Goal: Information Seeking & Learning: Learn about a topic

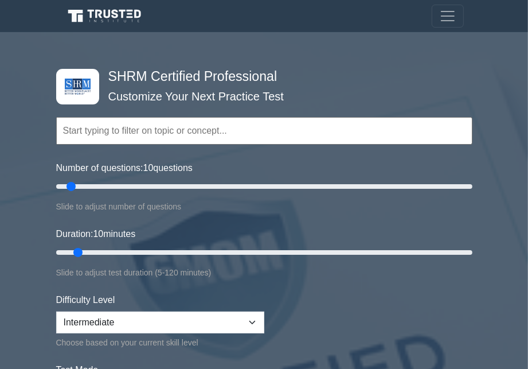
click at [218, 125] on input "text" at bounding box center [264, 131] width 416 height 28
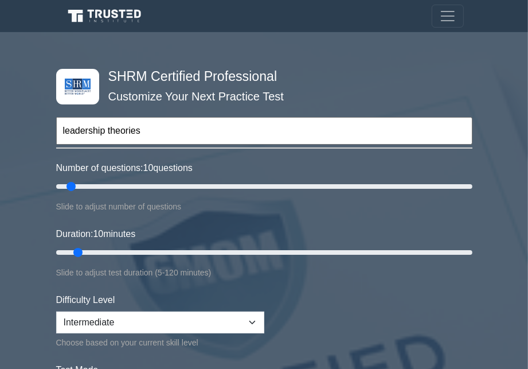
type input "leadership theories"
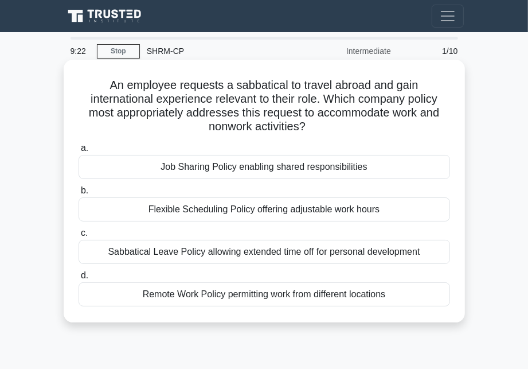
click at [259, 298] on div "Remote Work Policy permitting work from different locations" at bounding box center [264, 294] width 371 height 24
click at [79, 279] on input "d. Remote Work Policy permitting work from different locations" at bounding box center [79, 275] width 0 height 7
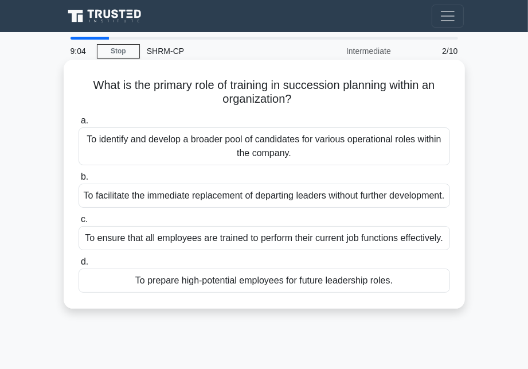
click at [263, 292] on div "To prepare high-potential employees for future leadership roles." at bounding box center [264, 280] width 371 height 24
click at [79, 265] on input "d. To prepare high-potential employees for future leadership roles." at bounding box center [79, 261] width 0 height 7
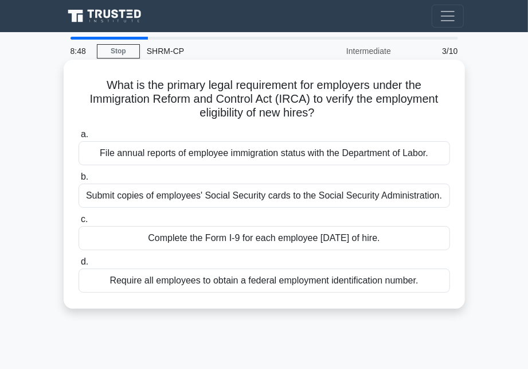
click at [307, 241] on div "Complete the Form I-9 for each employee within three days of hire." at bounding box center [264, 238] width 371 height 24
click at [79, 223] on input "c. Complete the Form I-9 for each employee within three days of hire." at bounding box center [79, 219] width 0 height 7
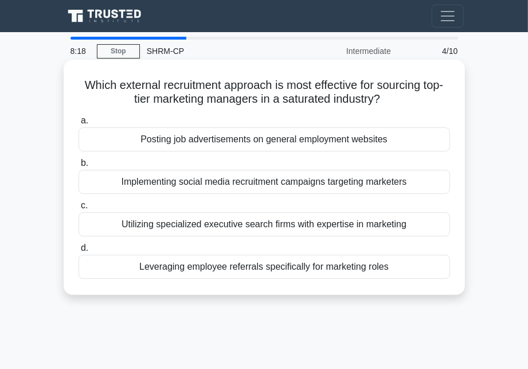
click at [316, 231] on div "Utilizing specialized executive search firms with expertise in marketing" at bounding box center [264, 224] width 371 height 24
click at [79, 209] on input "c. Utilizing specialized executive search firms with expertise in marketing" at bounding box center [79, 205] width 0 height 7
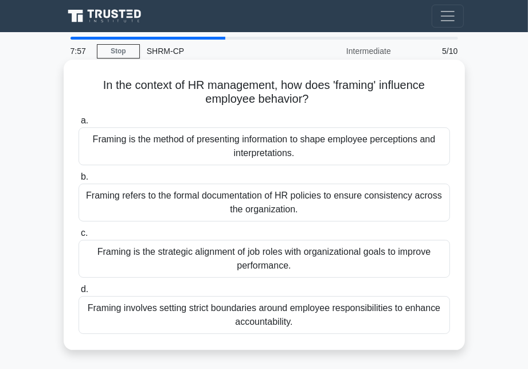
click at [376, 152] on div "Framing is the method of presenting information to shape employee perceptions a…" at bounding box center [264, 146] width 371 height 38
click at [79, 124] on input "a. Framing is the method of presenting information to shape employee perception…" at bounding box center [79, 120] width 0 height 7
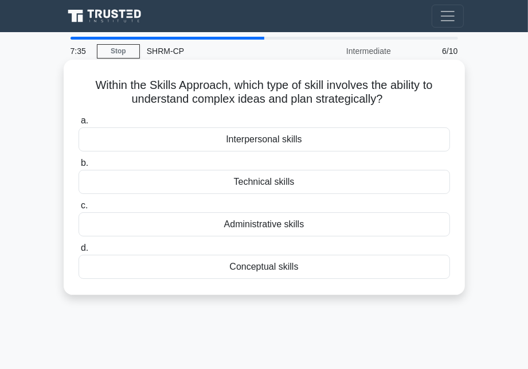
click at [326, 276] on div "Conceptual skills" at bounding box center [264, 267] width 371 height 24
click at [79, 252] on input "d. Conceptual skills" at bounding box center [79, 247] width 0 height 7
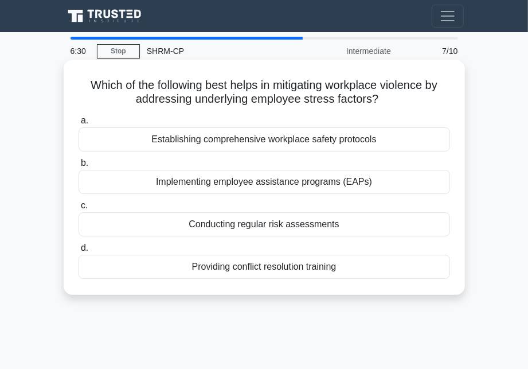
click at [410, 179] on div "Implementing employee assistance programs (EAPs)" at bounding box center [264, 182] width 371 height 24
click at [79, 167] on input "b. Implementing employee assistance programs (EAPs)" at bounding box center [79, 162] width 0 height 7
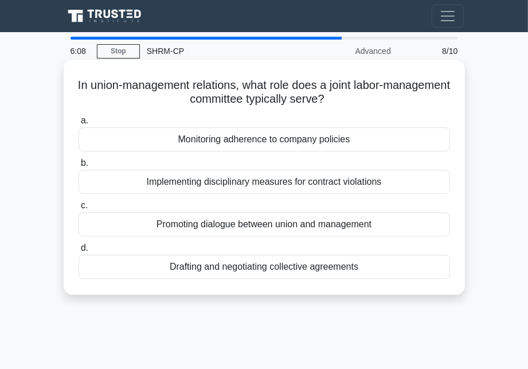
click at [390, 226] on div "Promoting dialogue between union and management" at bounding box center [264, 224] width 371 height 24
click at [79, 209] on input "c. Promoting dialogue between union and management" at bounding box center [79, 205] width 0 height 7
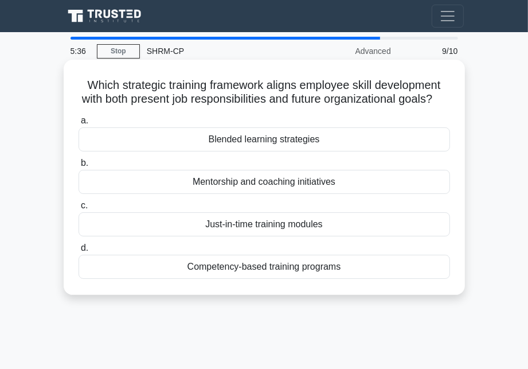
click at [357, 273] on div "Competency-based training programs" at bounding box center [264, 267] width 371 height 24
click at [79, 252] on input "d. Competency-based training programs" at bounding box center [79, 247] width 0 height 7
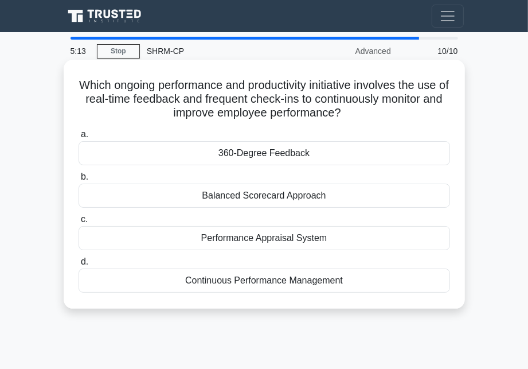
click at [321, 157] on div "360-Degree Feedback" at bounding box center [264, 153] width 371 height 24
click at [79, 138] on input "a. 360-Degree Feedback" at bounding box center [79, 134] width 0 height 7
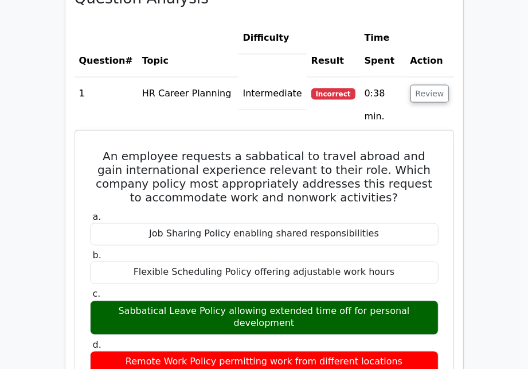
scroll to position [920, 0]
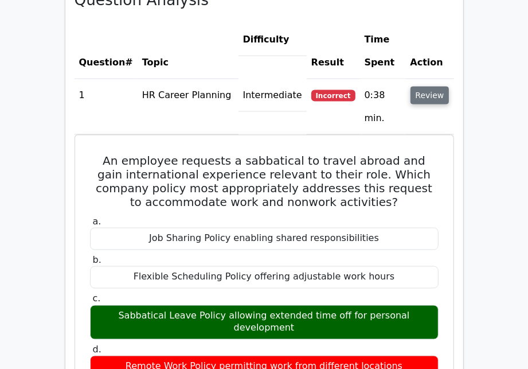
click at [441, 87] on button "Review" at bounding box center [429, 96] width 39 height 18
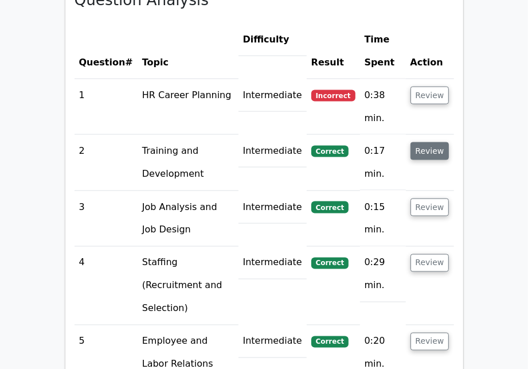
click at [431, 142] on button "Review" at bounding box center [429, 151] width 39 height 18
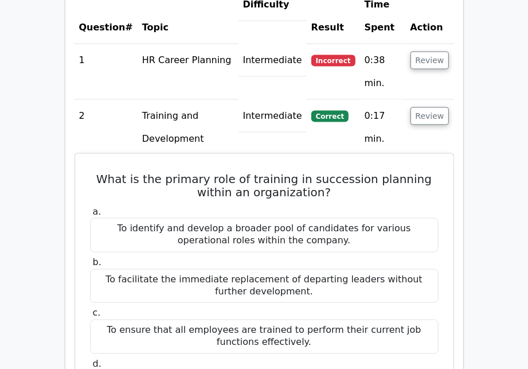
scroll to position [953, 0]
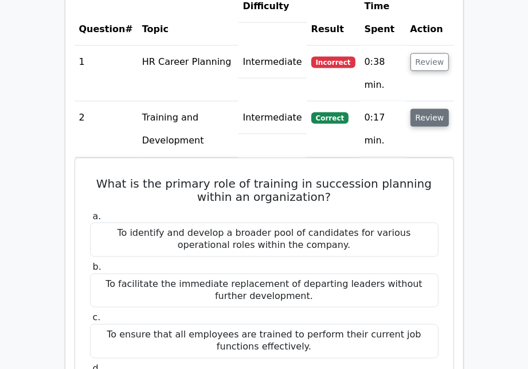
click at [432, 109] on button "Review" at bounding box center [429, 118] width 39 height 18
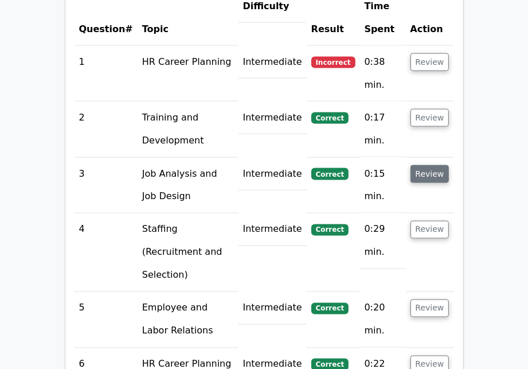
click at [434, 165] on button "Review" at bounding box center [429, 174] width 39 height 18
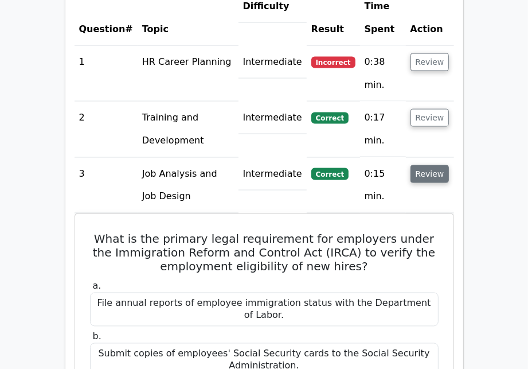
click at [434, 165] on button "Review" at bounding box center [429, 174] width 39 height 18
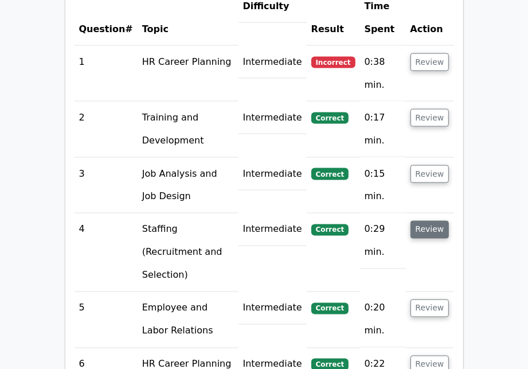
click at [434, 221] on button "Review" at bounding box center [429, 230] width 39 height 18
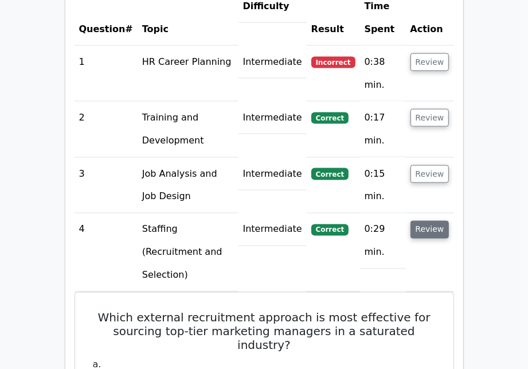
click at [434, 221] on button "Review" at bounding box center [429, 230] width 39 height 18
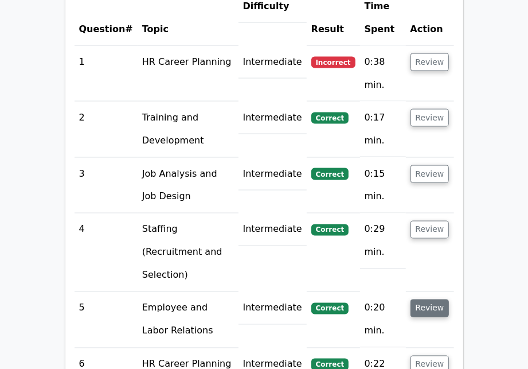
click at [440, 299] on button "Review" at bounding box center [429, 308] width 39 height 18
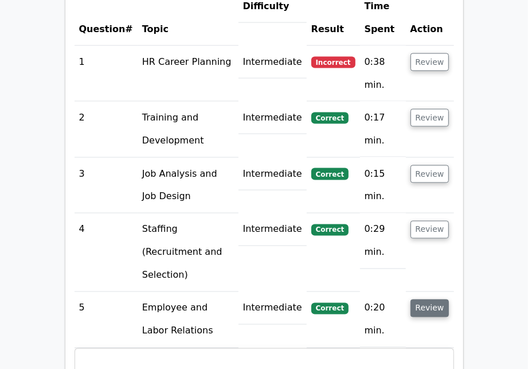
click at [440, 299] on button "Review" at bounding box center [429, 308] width 39 height 18
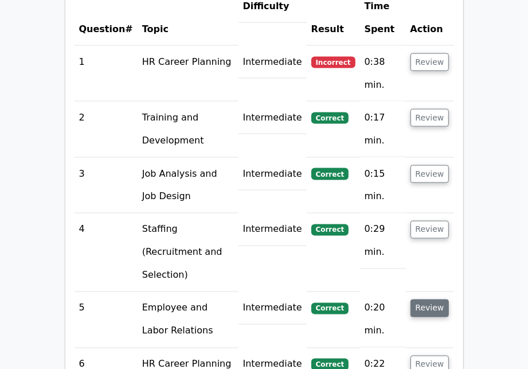
click at [440, 299] on button "Review" at bounding box center [429, 308] width 39 height 18
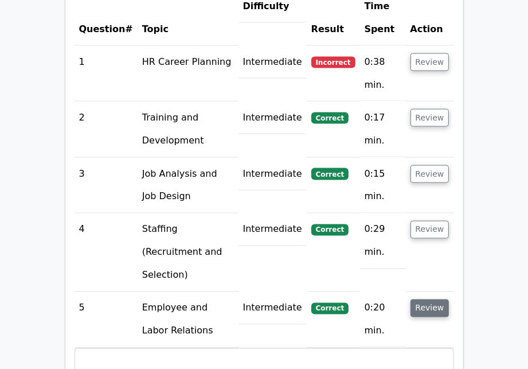
click at [440, 299] on button "Review" at bounding box center [429, 308] width 39 height 18
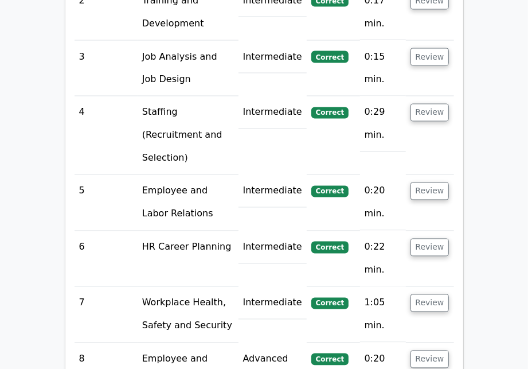
scroll to position [1074, 0]
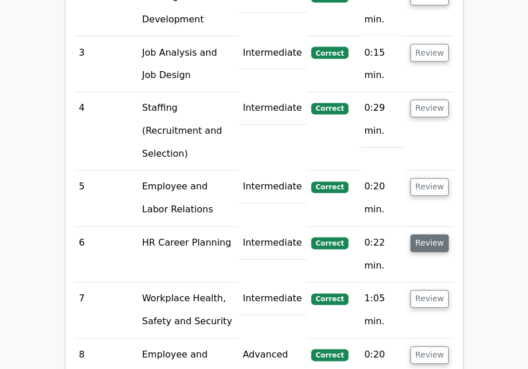
click at [428, 234] on button "Review" at bounding box center [429, 243] width 39 height 18
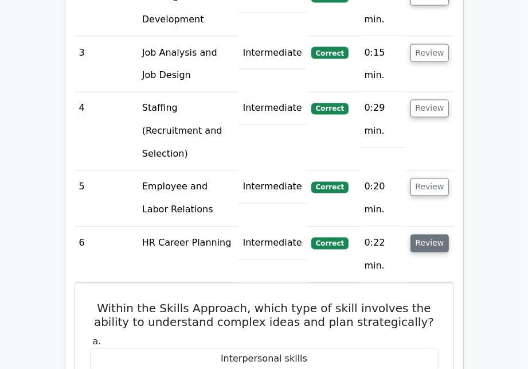
click at [428, 234] on button "Review" at bounding box center [429, 243] width 39 height 18
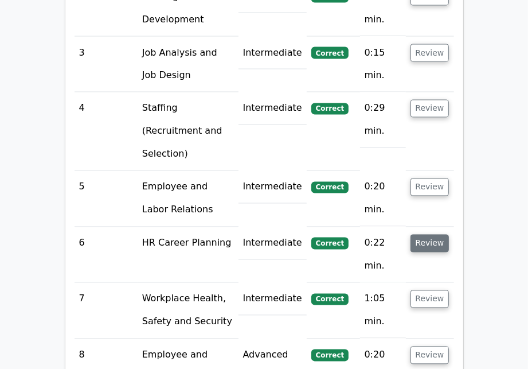
click at [428, 234] on button "Review" at bounding box center [429, 243] width 39 height 18
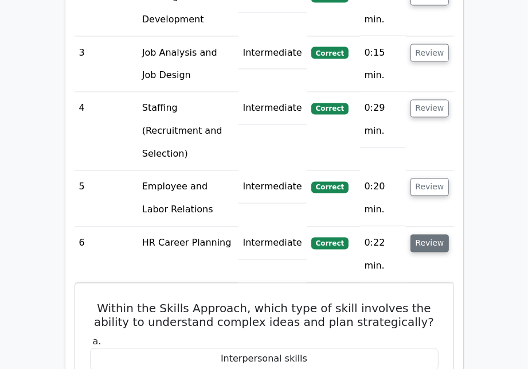
click at [428, 234] on button "Review" at bounding box center [429, 243] width 39 height 18
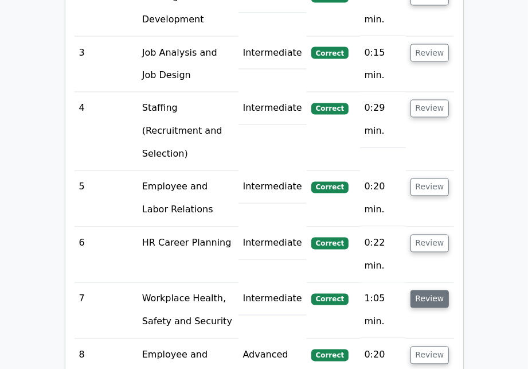
click at [434, 290] on button "Review" at bounding box center [429, 299] width 39 height 18
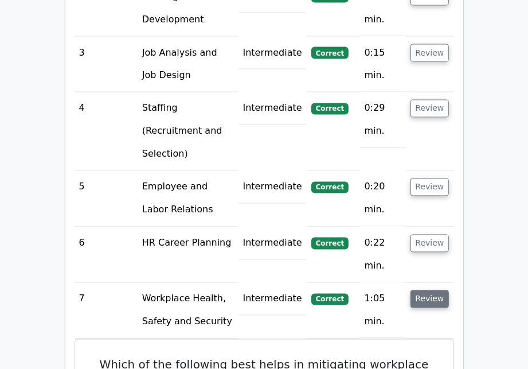
click at [434, 290] on button "Review" at bounding box center [429, 299] width 39 height 18
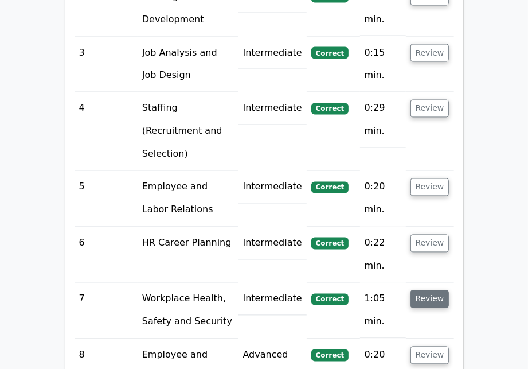
click at [434, 290] on button "Review" at bounding box center [429, 299] width 39 height 18
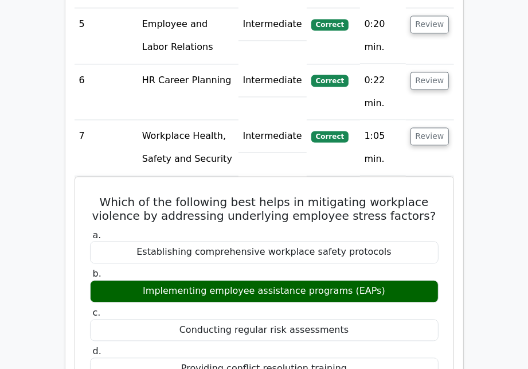
scroll to position [1234, 0]
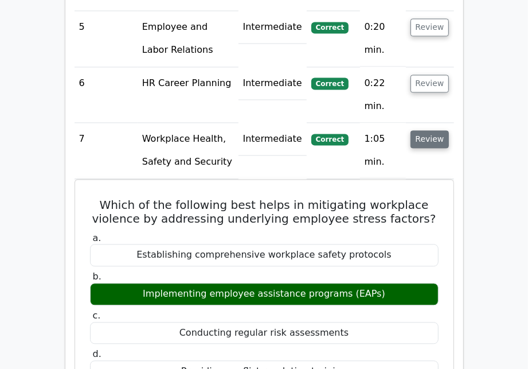
click at [434, 130] on button "Review" at bounding box center [429, 139] width 39 height 18
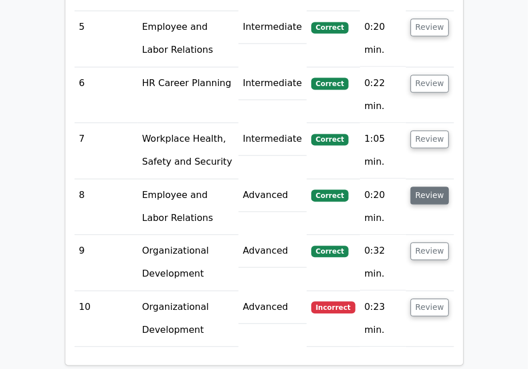
click at [436, 186] on button "Review" at bounding box center [429, 195] width 39 height 18
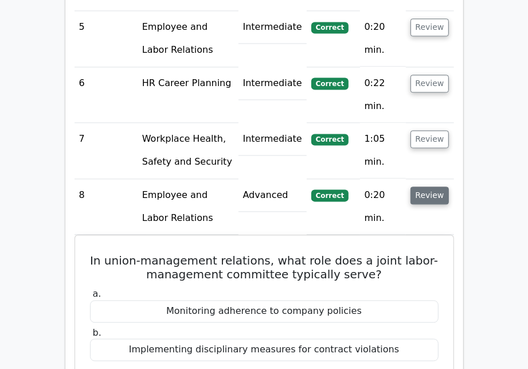
click at [436, 186] on button "Review" at bounding box center [429, 195] width 39 height 18
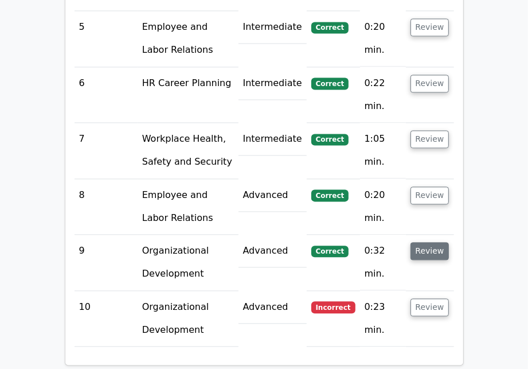
click at [439, 242] on button "Review" at bounding box center [429, 251] width 39 height 18
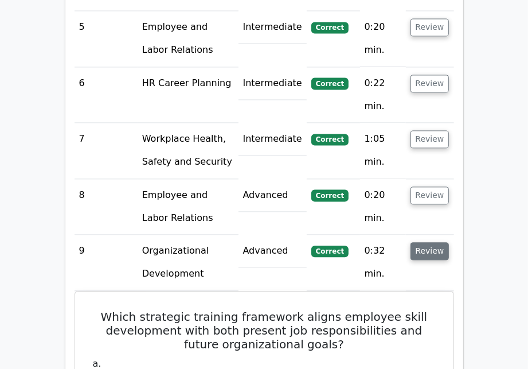
click at [439, 242] on button "Review" at bounding box center [429, 251] width 39 height 18
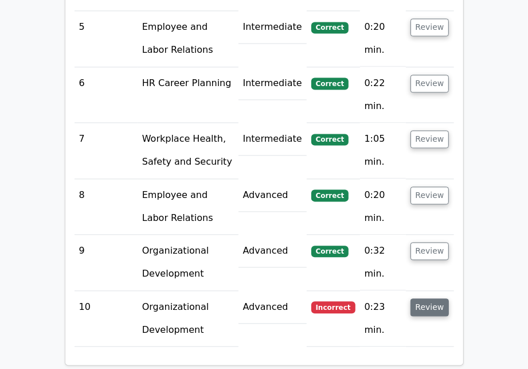
click at [441, 298] on button "Review" at bounding box center [429, 307] width 39 height 18
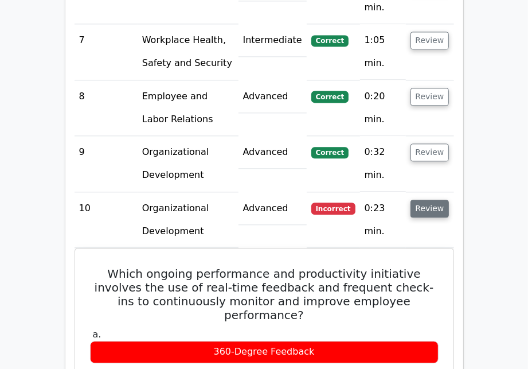
scroll to position [1332, 0]
click at [432, 199] on button "Review" at bounding box center [429, 208] width 39 height 18
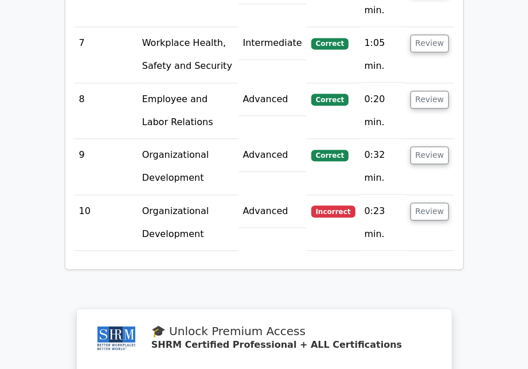
drag, startPoint x: 432, startPoint y: 65, endPoint x: 405, endPoint y: 189, distance: 127.3
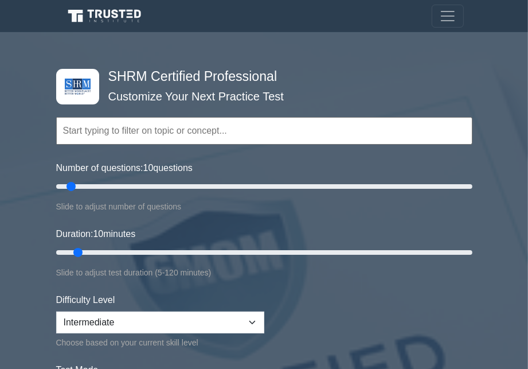
click at [143, 138] on input "text" at bounding box center [264, 131] width 416 height 28
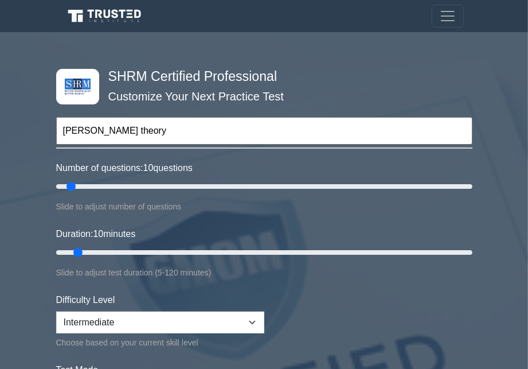
type input "blake mouton theory"
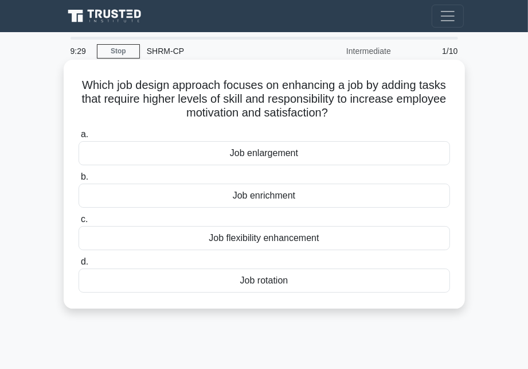
click at [305, 198] on div "Job enrichment" at bounding box center [264, 195] width 371 height 24
click at [79, 181] on input "b. Job enrichment" at bounding box center [79, 176] width 0 height 7
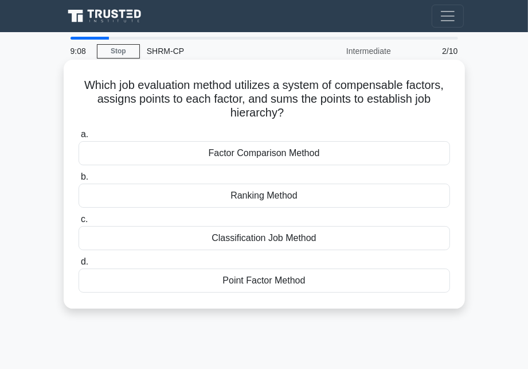
click at [310, 284] on div "Point Factor Method" at bounding box center [264, 280] width 371 height 24
click at [79, 265] on input "d. Point Factor Method" at bounding box center [79, 261] width 0 height 7
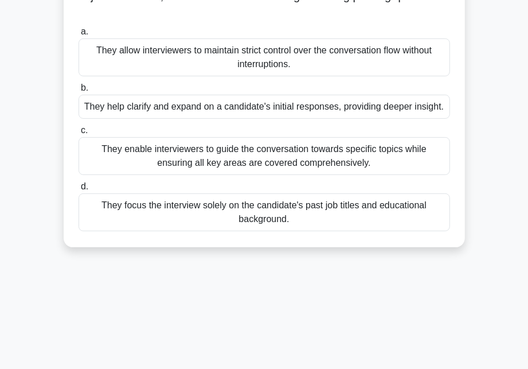
scroll to position [93, 0]
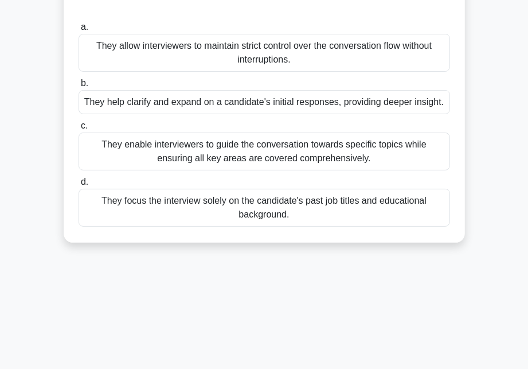
click at [385, 161] on div "They enable interviewers to guide the conversation towards specific topics whil…" at bounding box center [264, 151] width 371 height 38
click at [79, 130] on input "c. They enable interviewers to guide the conversation towards specific topics w…" at bounding box center [79, 125] width 0 height 7
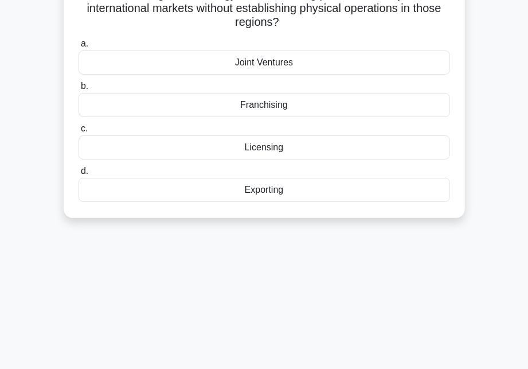
scroll to position [0, 0]
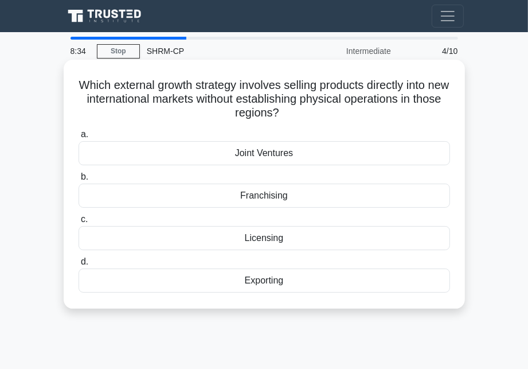
click at [326, 284] on div "Exporting" at bounding box center [264, 280] width 371 height 24
click at [79, 265] on input "d. Exporting" at bounding box center [79, 261] width 0 height 7
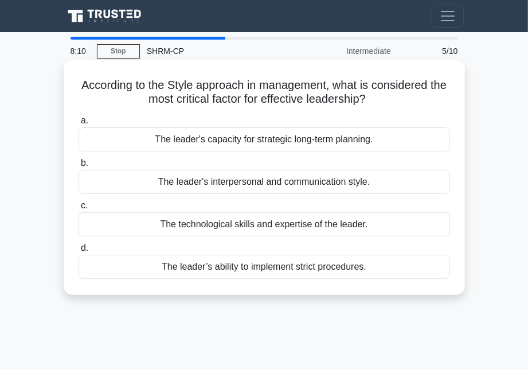
click at [378, 183] on div "The leader's interpersonal and communication style." at bounding box center [264, 182] width 371 height 24
click at [79, 167] on input "b. The leader's interpersonal and communication style." at bounding box center [79, 162] width 0 height 7
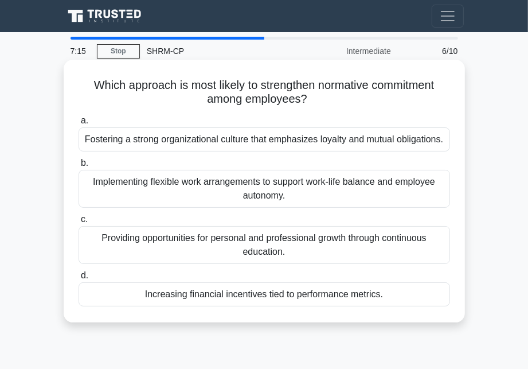
click at [429, 244] on div "Providing opportunities for personal and professional growth through continuous…" at bounding box center [264, 245] width 371 height 38
click at [79, 223] on input "c. Providing opportunities for personal and professional growth through continu…" at bounding box center [79, 219] width 0 height 7
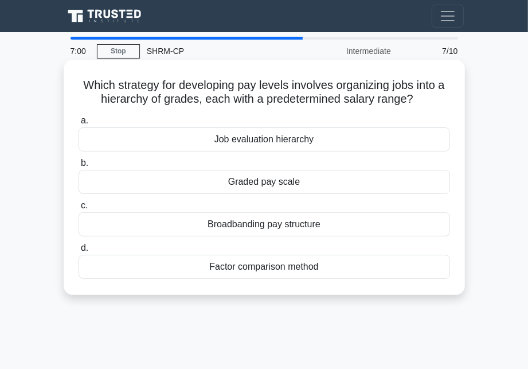
click at [346, 225] on div "Broadbanding pay structure" at bounding box center [264, 224] width 371 height 24
click at [79, 209] on input "c. Broadbanding pay structure" at bounding box center [79, 205] width 0 height 7
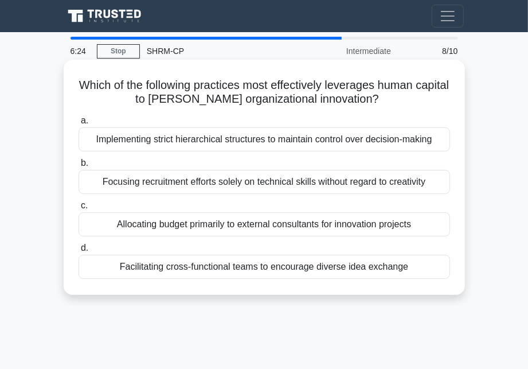
click at [322, 268] on div "Facilitating cross-functional teams to encourage diverse idea exchange" at bounding box center [264, 267] width 371 height 24
click at [79, 252] on input "d. Facilitating cross-functional teams to encourage diverse idea exchange" at bounding box center [79, 247] width 0 height 7
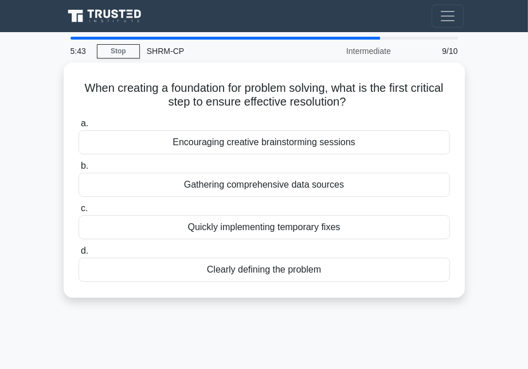
click at [322, 268] on div "Clearly defining the problem" at bounding box center [264, 269] width 371 height 24
click at [79, 255] on input "d. Clearly defining the problem" at bounding box center [79, 250] width 0 height 7
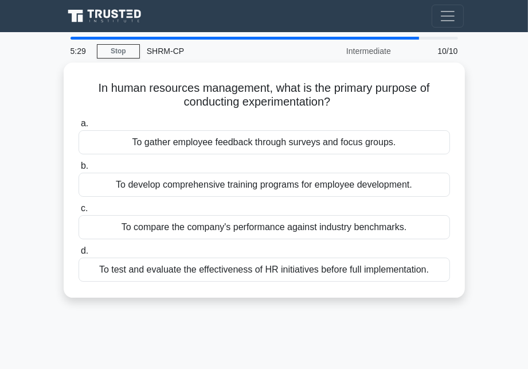
click at [322, 268] on div "To test and evaluate the effectiveness of HR initiatives before full implementa…" at bounding box center [264, 269] width 371 height 24
click at [79, 255] on input "d. To test and evaluate the effectiveness of HR initiatives before full impleme…" at bounding box center [79, 250] width 0 height 7
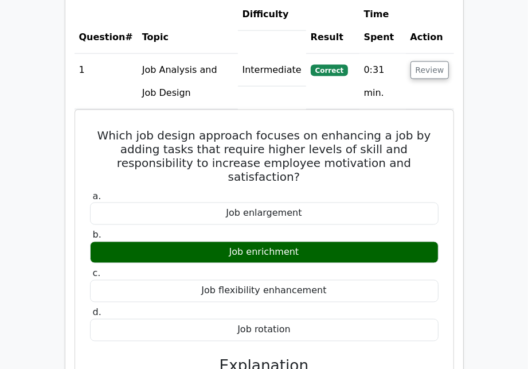
scroll to position [924, 0]
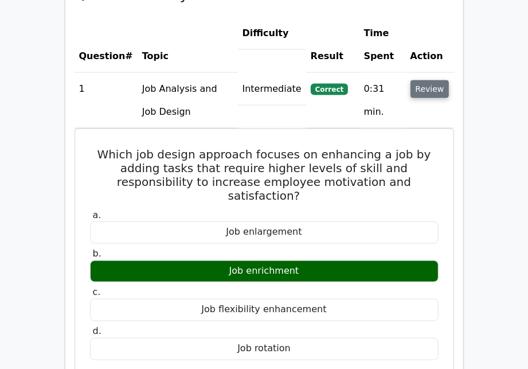
click at [429, 84] on button "Review" at bounding box center [429, 89] width 39 height 18
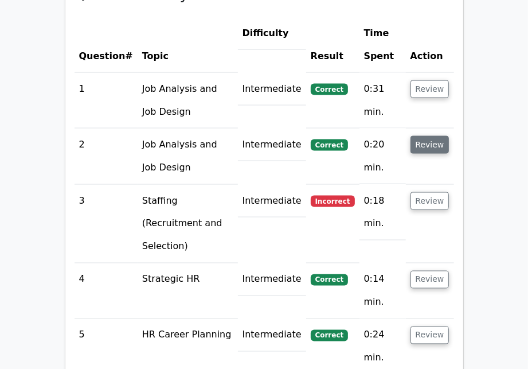
click at [429, 136] on button "Review" at bounding box center [429, 145] width 39 height 18
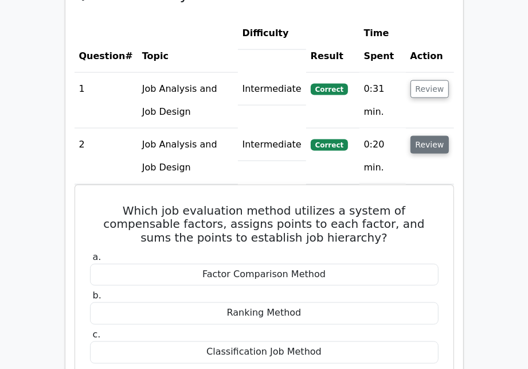
click at [429, 136] on button "Review" at bounding box center [429, 145] width 39 height 18
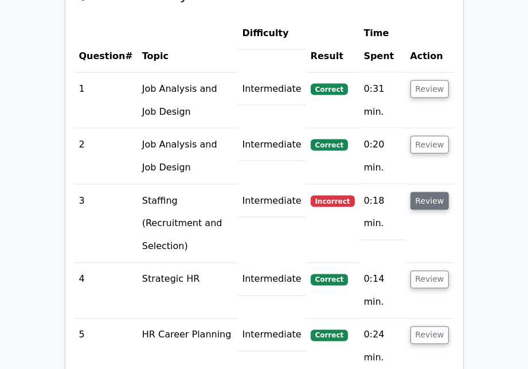
click at [428, 192] on button "Review" at bounding box center [429, 201] width 39 height 18
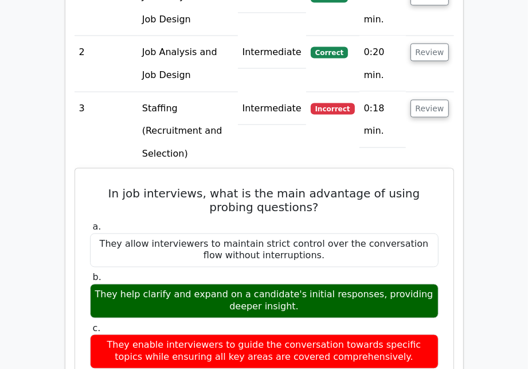
scroll to position [1015, 0]
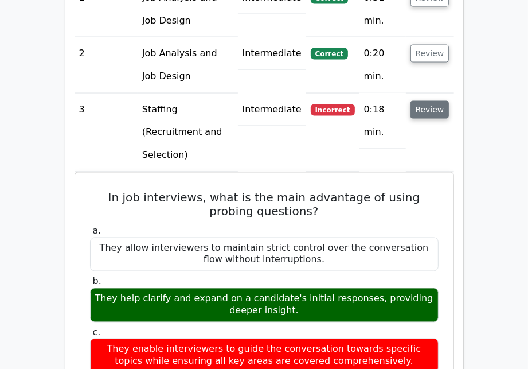
click at [433, 101] on button "Review" at bounding box center [429, 110] width 39 height 18
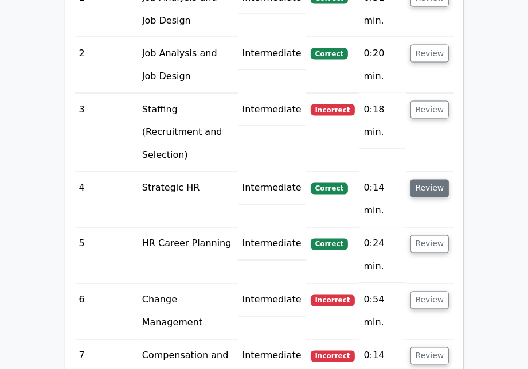
click at [441, 179] on button "Review" at bounding box center [429, 188] width 39 height 18
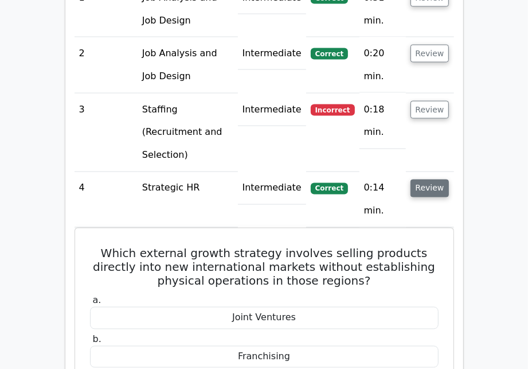
click at [441, 179] on button "Review" at bounding box center [429, 188] width 39 height 18
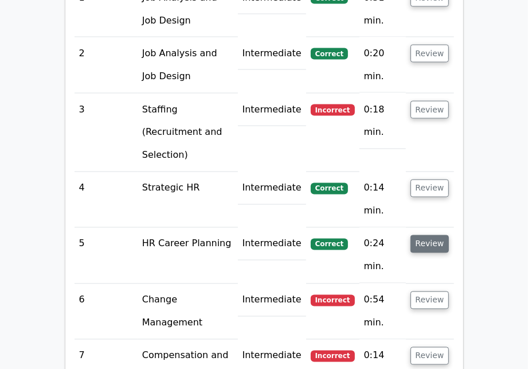
click at [433, 235] on button "Review" at bounding box center [429, 244] width 39 height 18
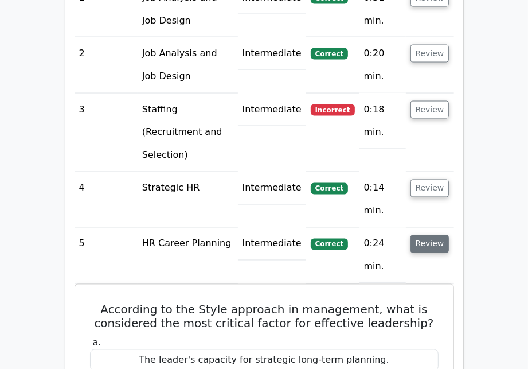
click at [433, 235] on button "Review" at bounding box center [429, 244] width 39 height 18
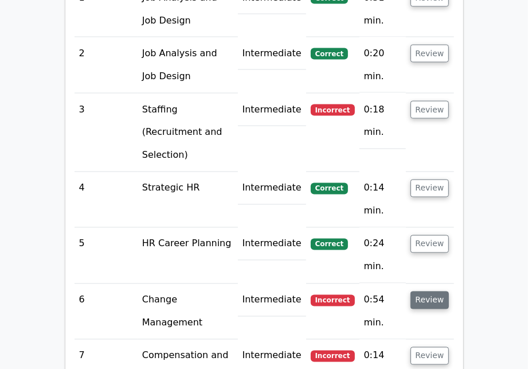
click at [431, 291] on button "Review" at bounding box center [429, 300] width 39 height 18
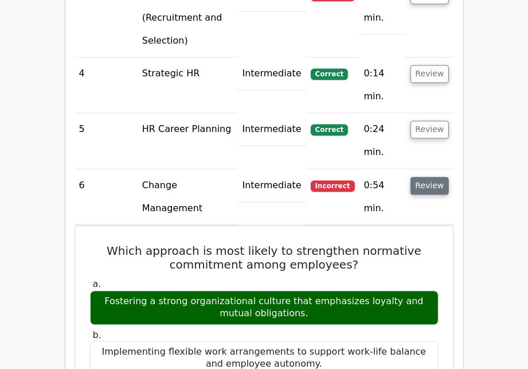
scroll to position [1121, 0]
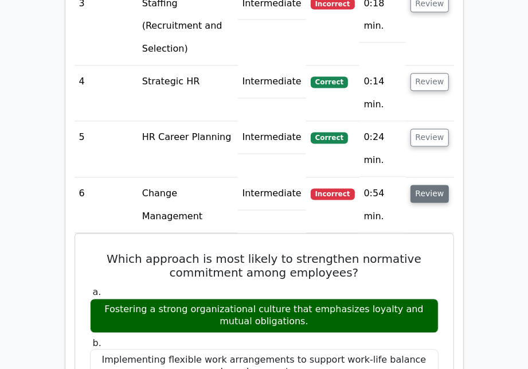
click at [430, 185] on button "Review" at bounding box center [429, 194] width 39 height 18
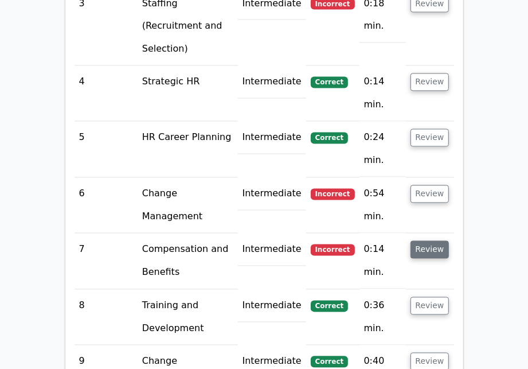
click at [429, 241] on button "Review" at bounding box center [429, 250] width 39 height 18
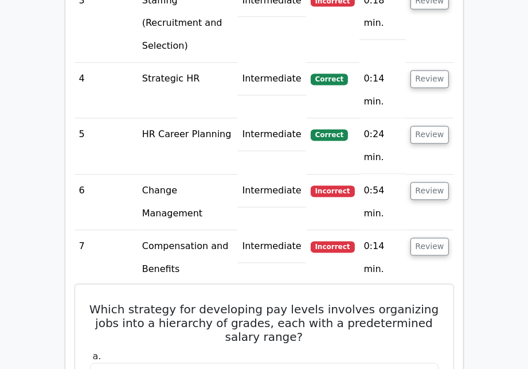
scroll to position [1120, 0]
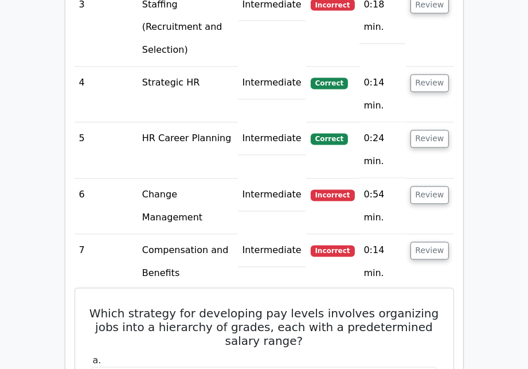
click at [429, 242] on button "Review" at bounding box center [429, 251] width 39 height 18
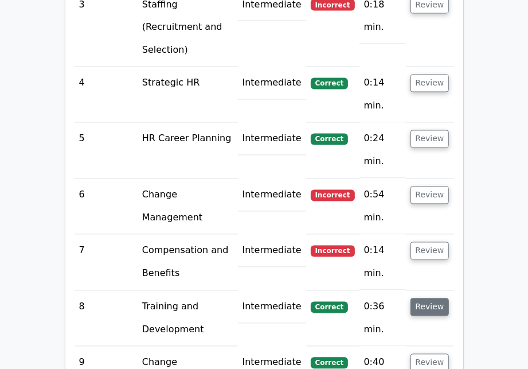
click at [432, 298] on button "Review" at bounding box center [429, 307] width 39 height 18
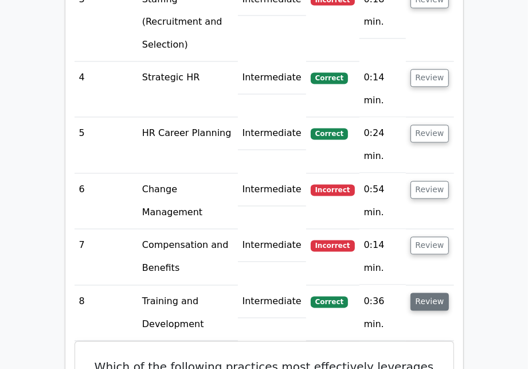
scroll to position [1125, 0]
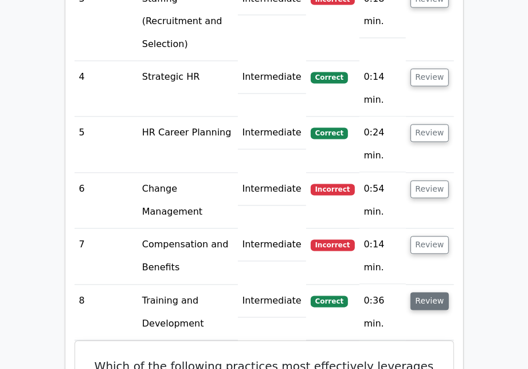
click at [432, 292] on button "Review" at bounding box center [429, 301] width 39 height 18
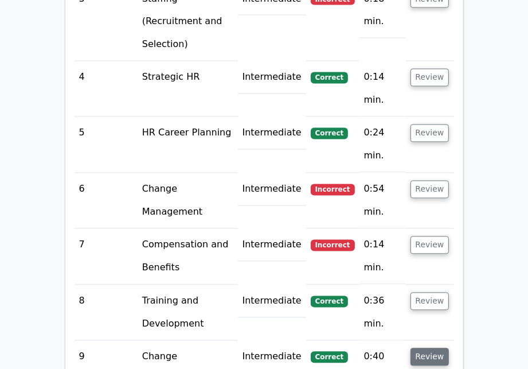
click at [436, 348] on button "Review" at bounding box center [429, 357] width 39 height 18
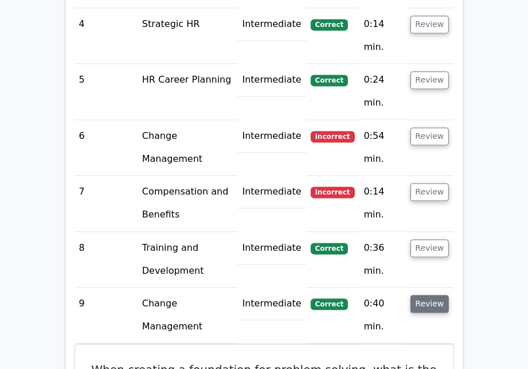
scroll to position [1175, 0]
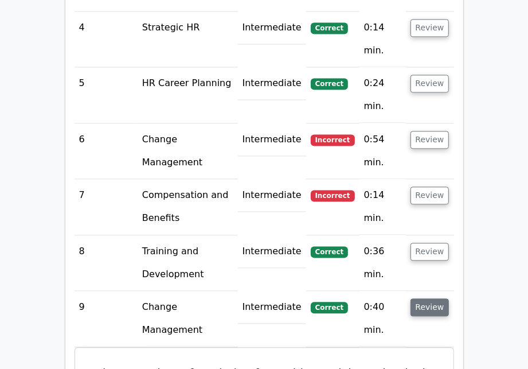
click at [440, 298] on button "Review" at bounding box center [429, 307] width 39 height 18
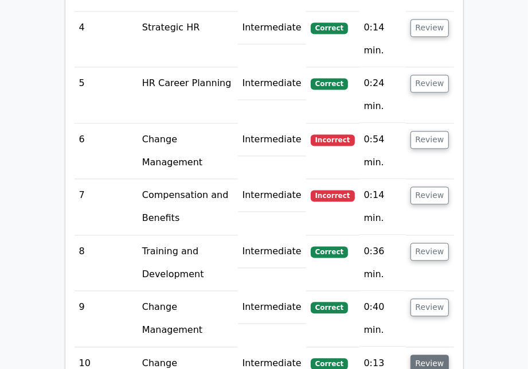
click at [433, 354] on button "Review" at bounding box center [429, 363] width 39 height 18
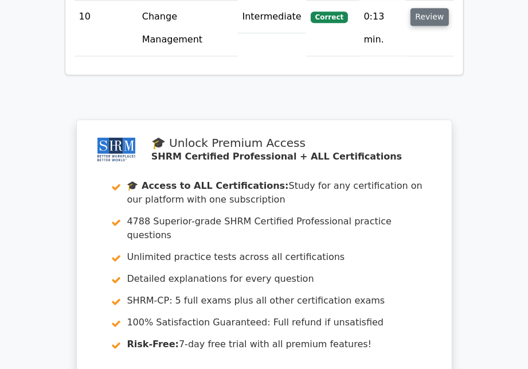
scroll to position [1522, 0]
